Goal: Book appointment/travel/reservation

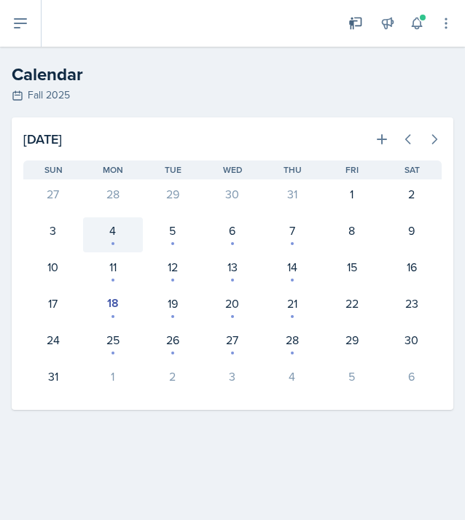
click at [109, 244] on div "4" at bounding box center [113, 234] width 60 height 35
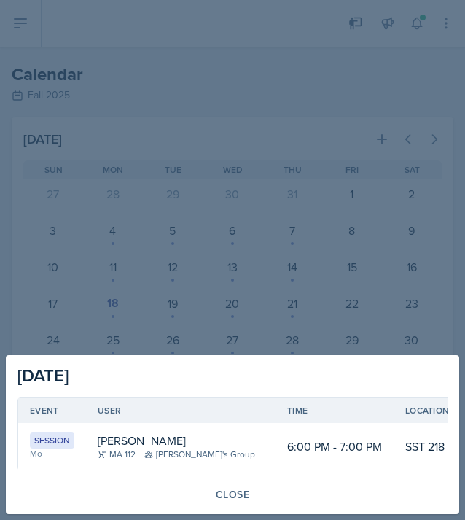
click at [211, 68] on div at bounding box center [232, 260] width 465 height 520
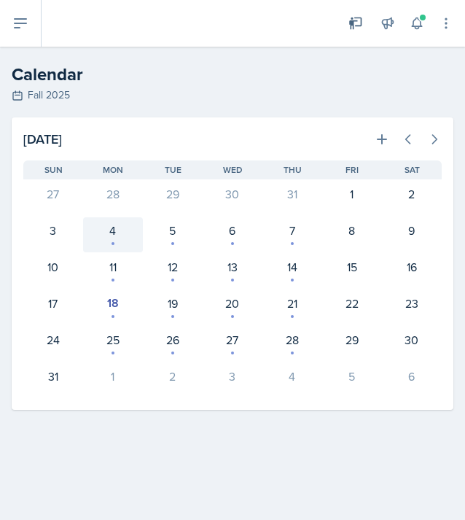
click at [111, 235] on div "4" at bounding box center [113, 230] width 42 height 17
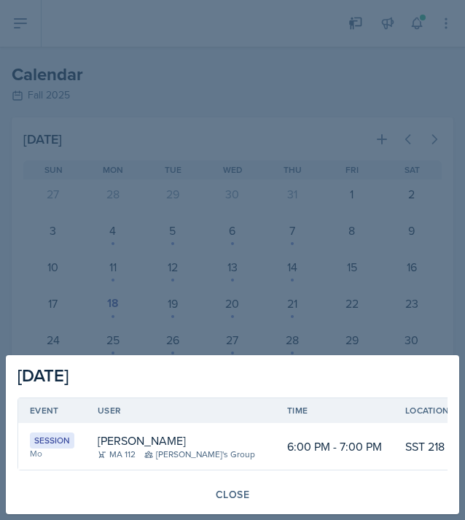
click at [36, 447] on div "Mo" at bounding box center [52, 453] width 44 height 13
click at [105, 257] on div at bounding box center [232, 260] width 465 height 520
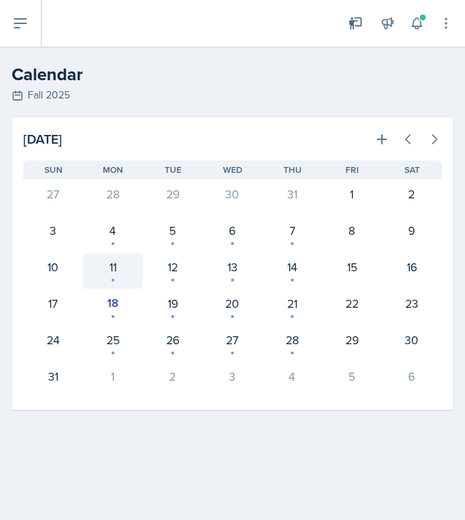
click at [110, 265] on div "11" at bounding box center [113, 266] width 42 height 17
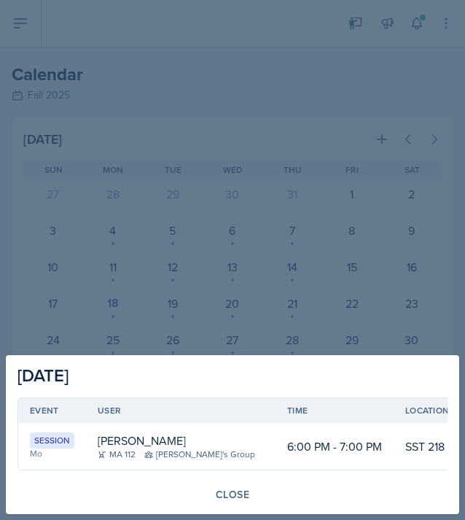
click at [121, 289] on div at bounding box center [232, 260] width 465 height 520
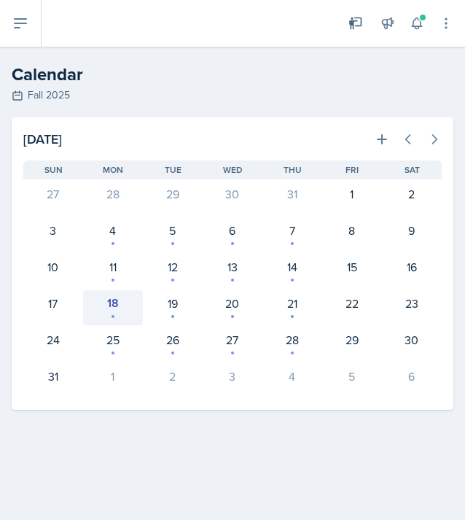
click at [110, 321] on div "18" at bounding box center [113, 307] width 60 height 35
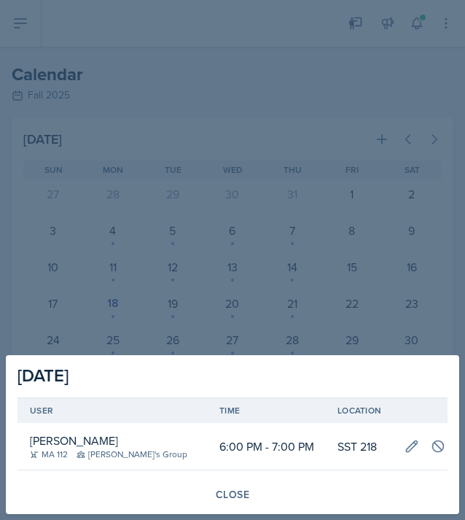
scroll to position [0, 69]
click at [227, 290] on div at bounding box center [232, 260] width 465 height 520
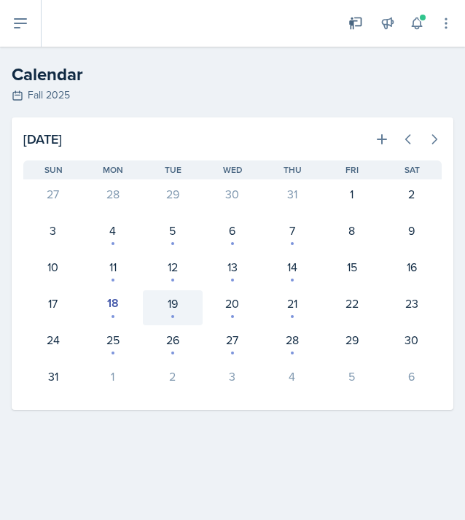
click at [173, 318] on div "19" at bounding box center [173, 307] width 60 height 35
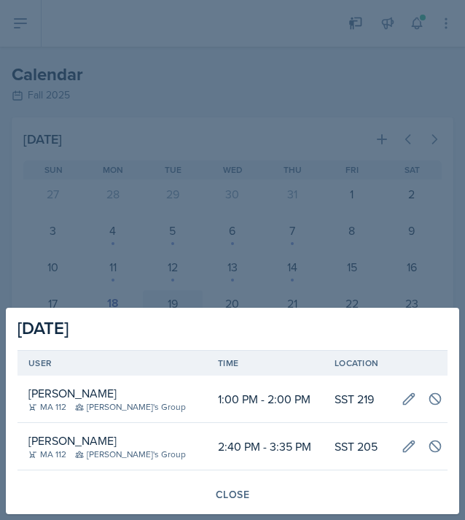
scroll to position [0, 69]
click at [314, 235] on div at bounding box center [232, 260] width 465 height 520
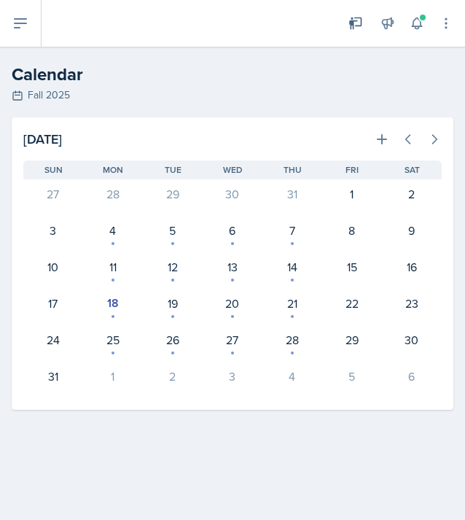
click at [240, 308] on div "20" at bounding box center [232, 302] width 42 height 17
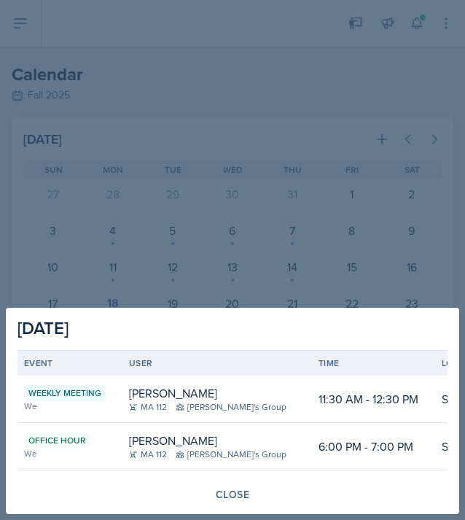
scroll to position [0, 0]
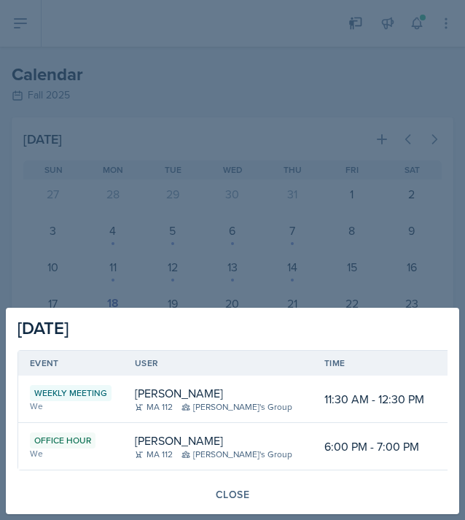
click at [322, 308] on div "[DATE] Event User Time Location Weekly Meeting We [PERSON_NAME] MA 112 [PERSON_…" at bounding box center [232, 411] width 453 height 206
click at [317, 257] on div at bounding box center [232, 260] width 465 height 520
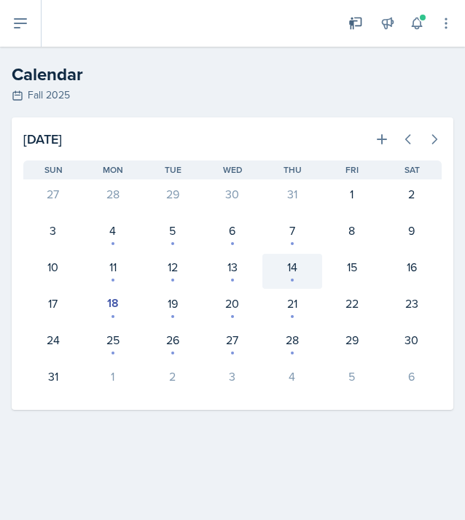
click at [294, 273] on div "14" at bounding box center [292, 266] width 42 height 17
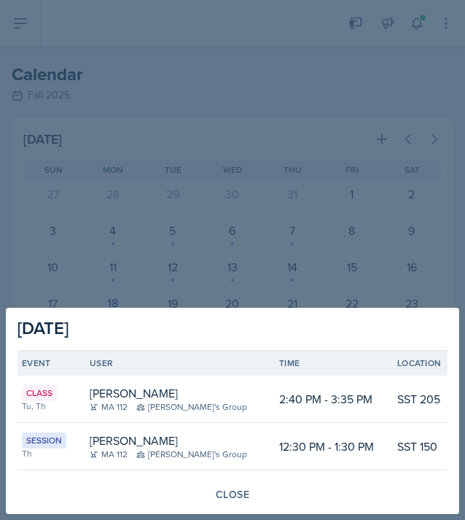
scroll to position [0, 2]
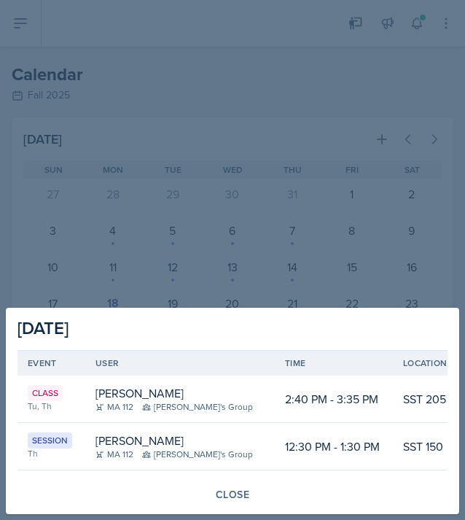
click at [124, 230] on div at bounding box center [232, 260] width 465 height 520
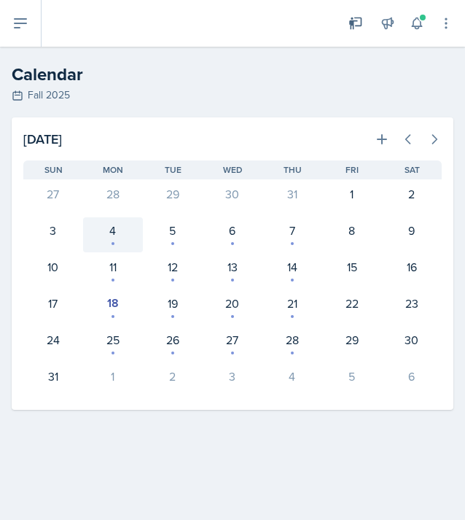
click at [113, 232] on div "4" at bounding box center [113, 230] width 42 height 17
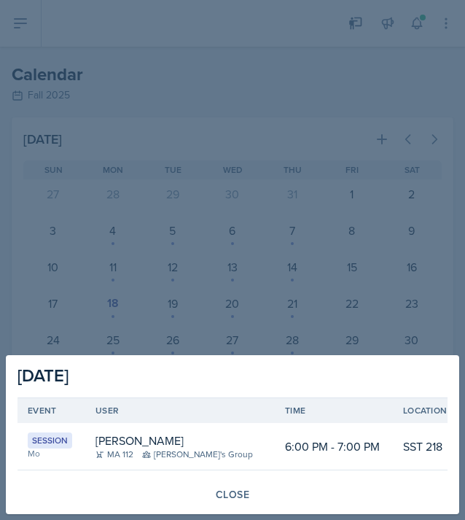
click at [105, 299] on div at bounding box center [232, 260] width 465 height 520
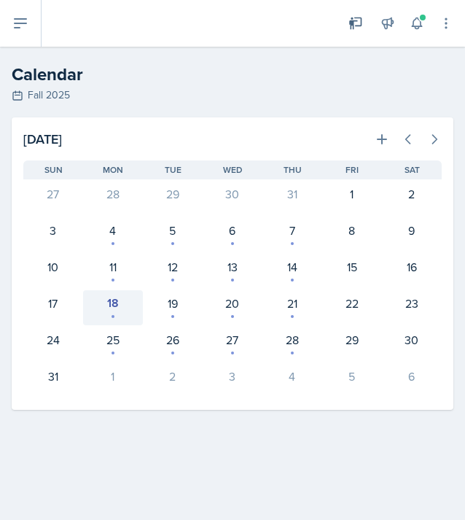
click at [125, 298] on div "18" at bounding box center [113, 302] width 42 height 17
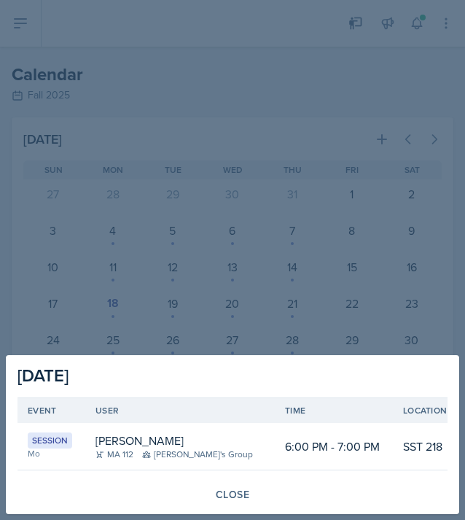
click at [219, 174] on div at bounding box center [232, 260] width 465 height 520
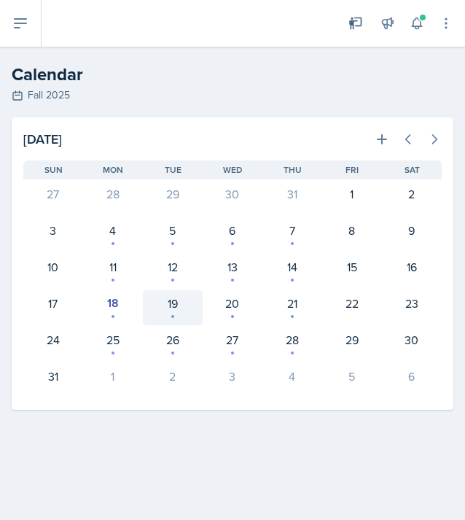
click at [165, 316] on div "19" at bounding box center [173, 307] width 60 height 35
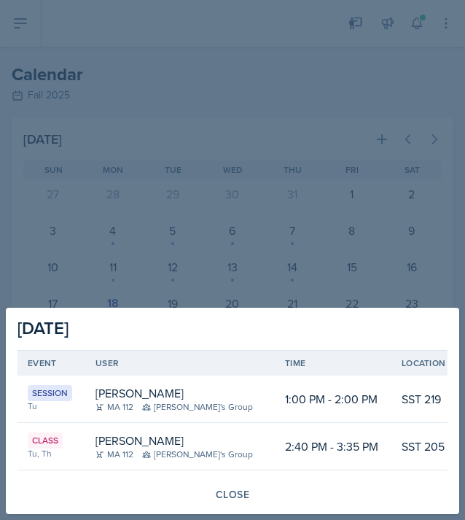
click at [283, 113] on div at bounding box center [232, 260] width 465 height 520
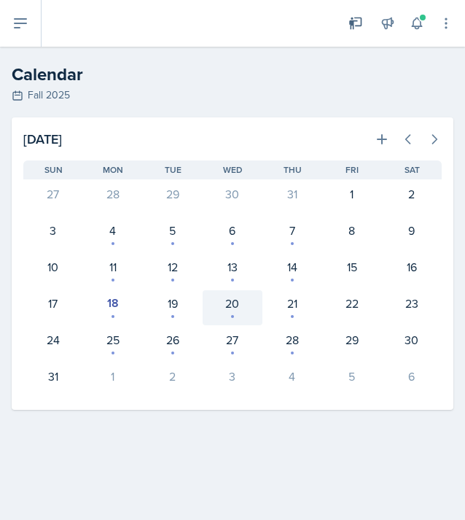
click at [219, 314] on div "20" at bounding box center [233, 307] width 60 height 35
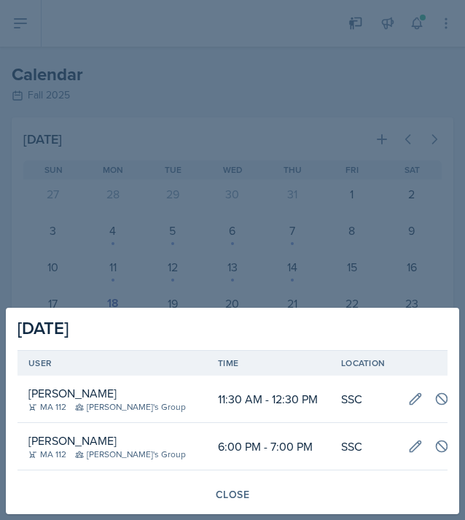
scroll to position [0, 110]
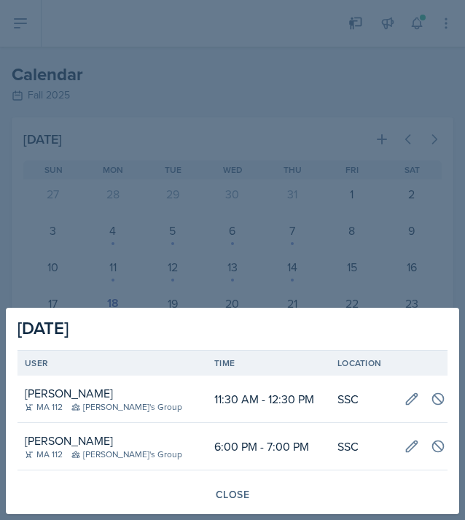
click at [297, 149] on div at bounding box center [232, 260] width 465 height 520
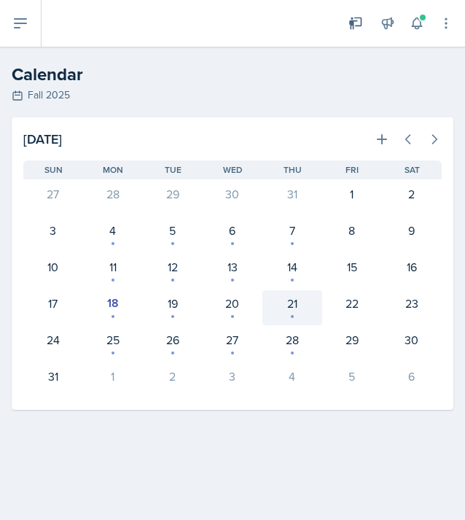
click at [293, 314] on div "21" at bounding box center [292, 307] width 60 height 35
